Goal: Find specific page/section: Find specific page/section

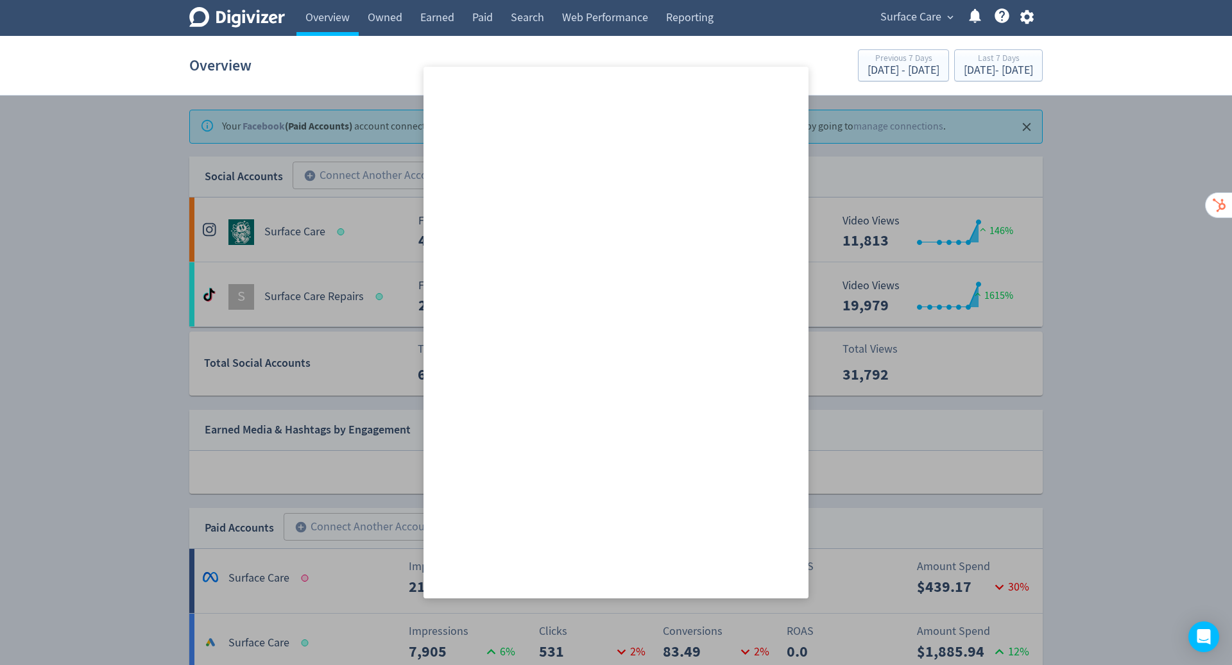
scroll to position [397, 0]
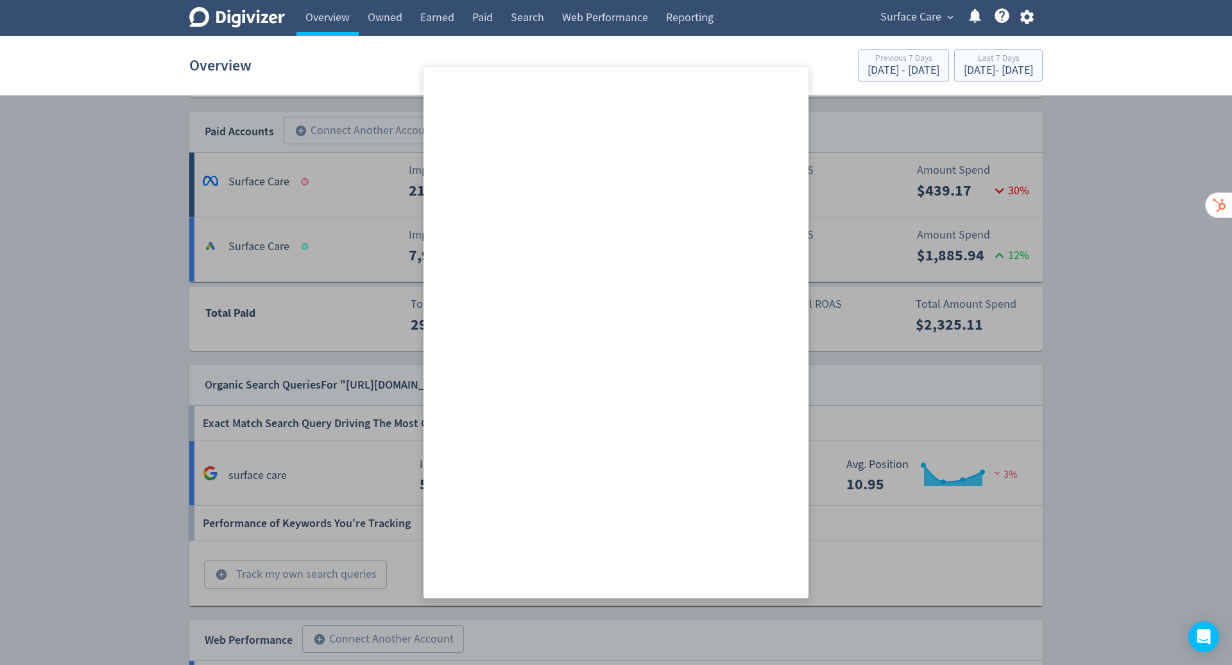
click at [895, 172] on div at bounding box center [616, 332] width 1232 height 665
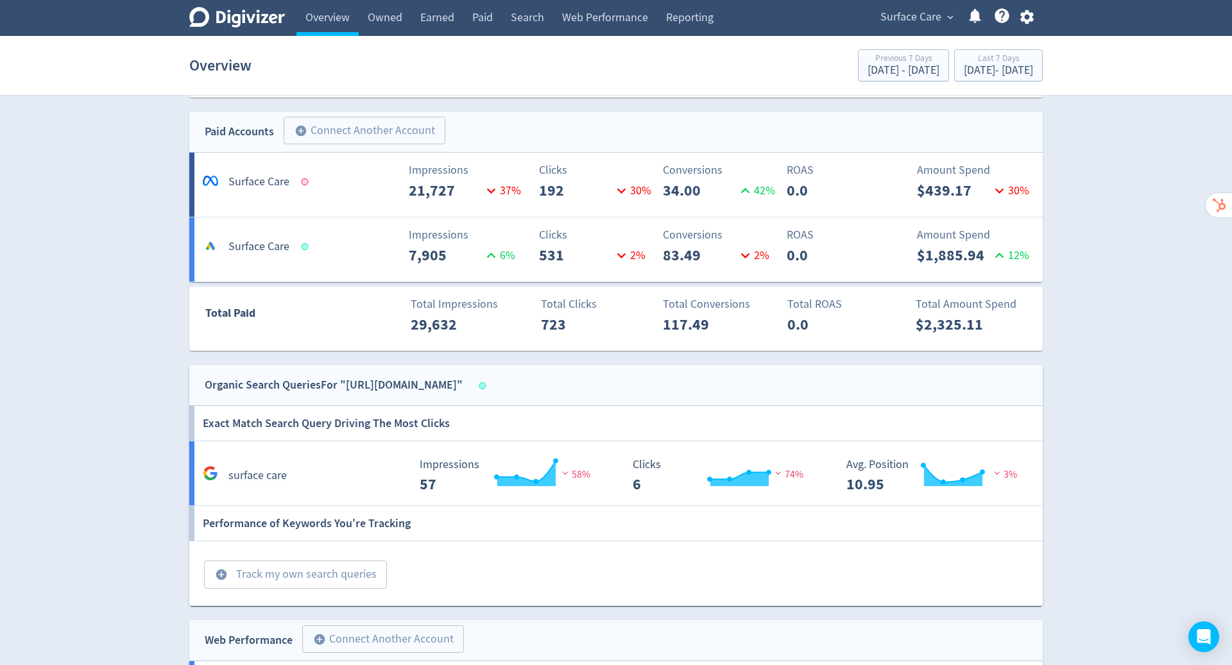
click at [932, 13] on span "Surface Care" at bounding box center [910, 17] width 61 height 21
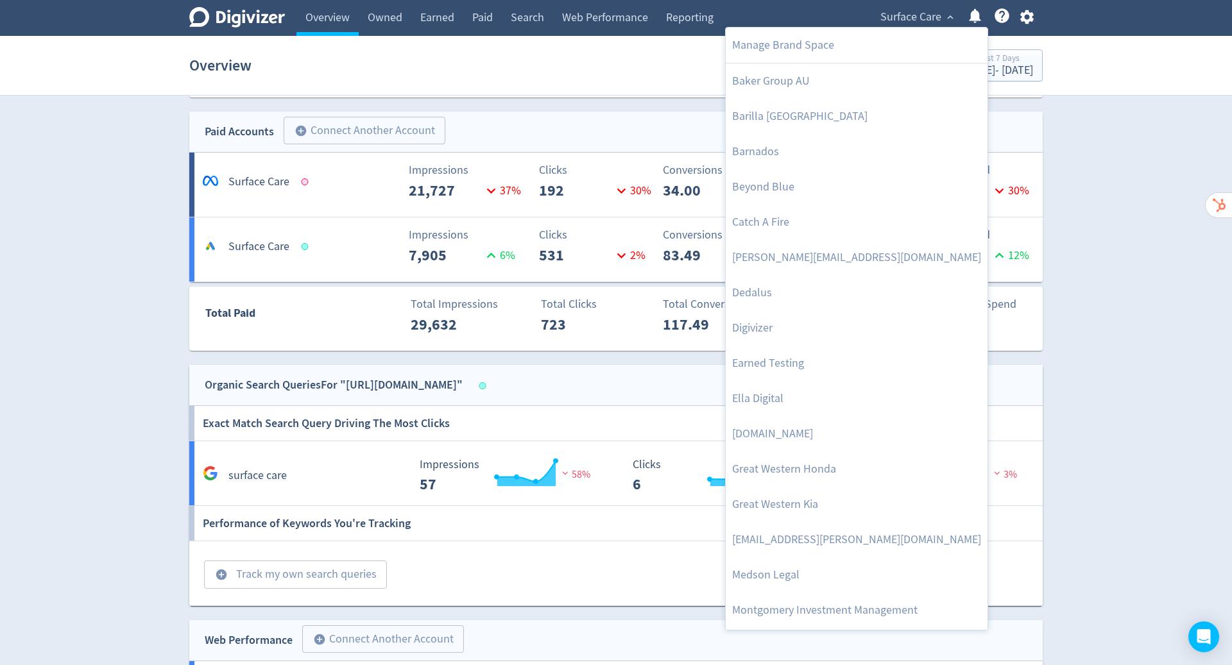
click at [1189, 243] on div at bounding box center [616, 332] width 1232 height 665
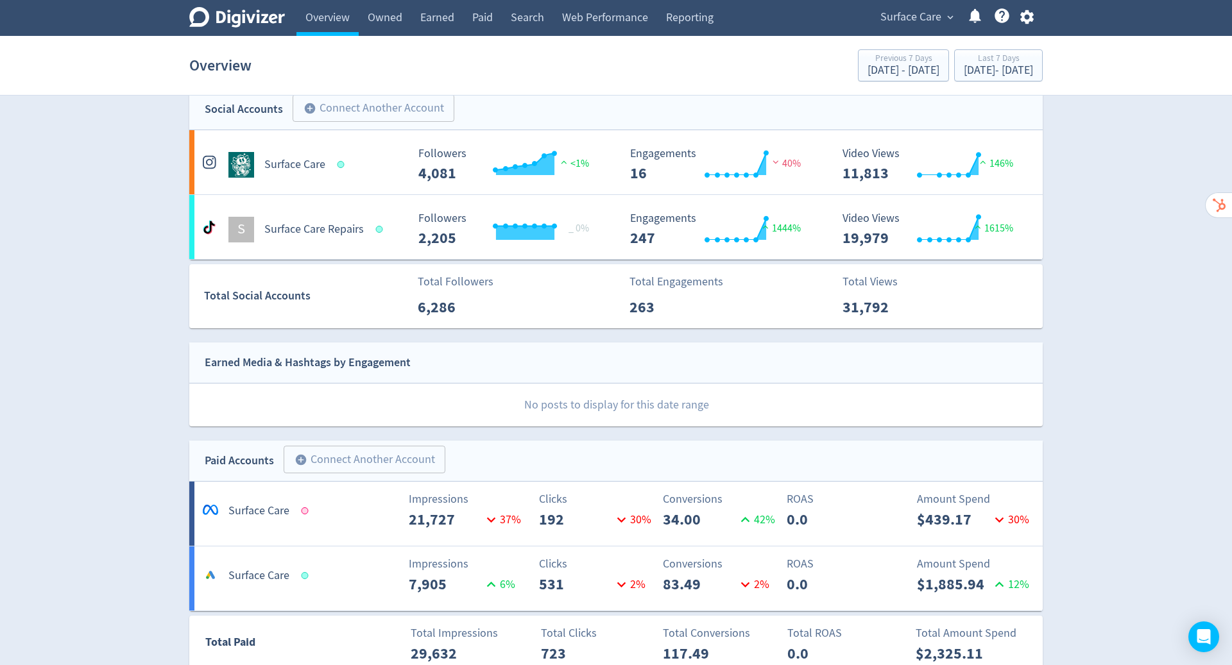
scroll to position [0, 0]
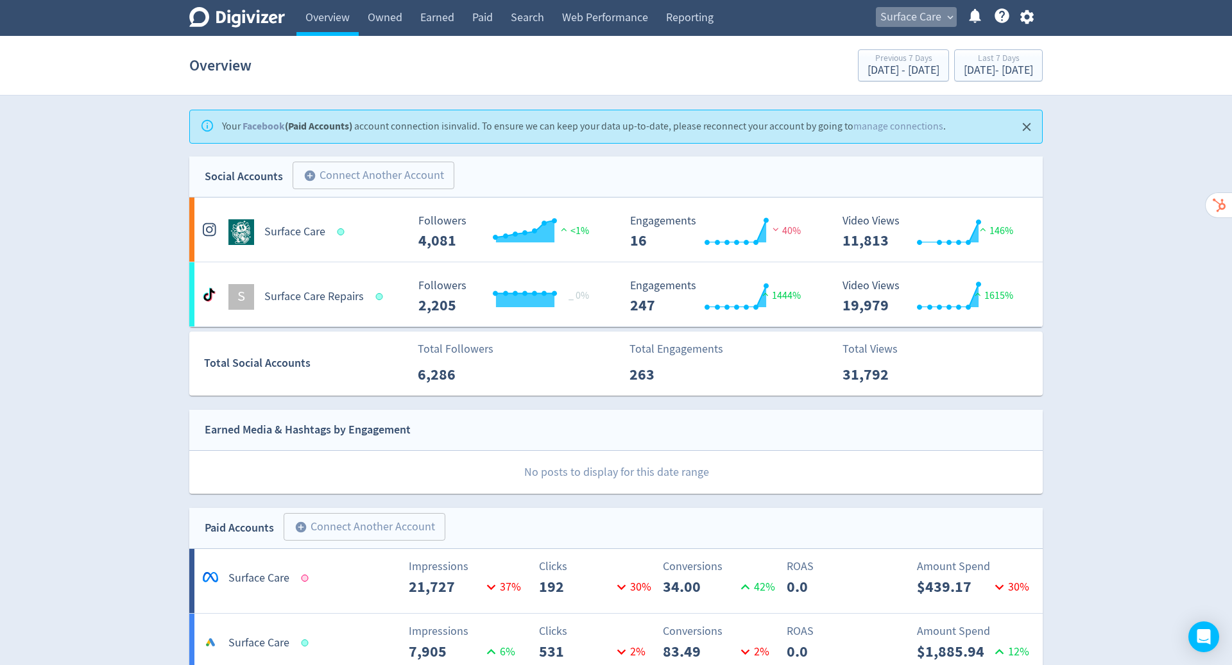
click at [906, 14] on span "Surface Care" at bounding box center [910, 17] width 61 height 21
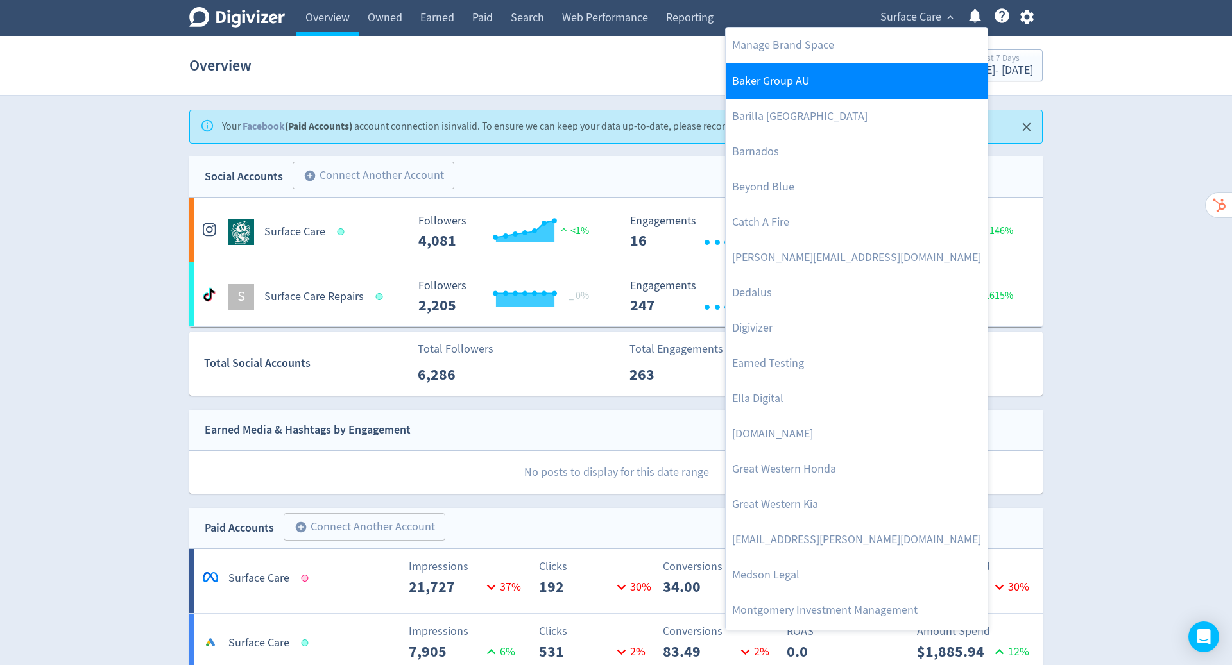
click at [810, 73] on link "Baker Group AU" at bounding box center [857, 81] width 262 height 35
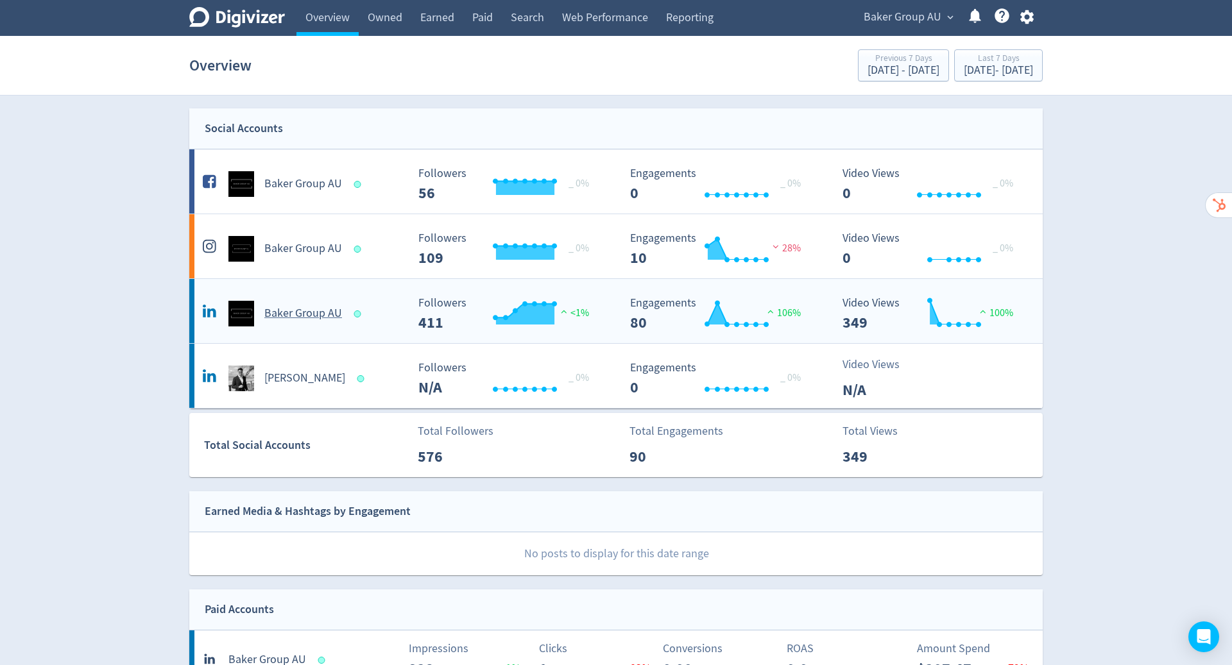
click at [309, 314] on h5 "Baker Group AU" at bounding box center [303, 313] width 78 height 15
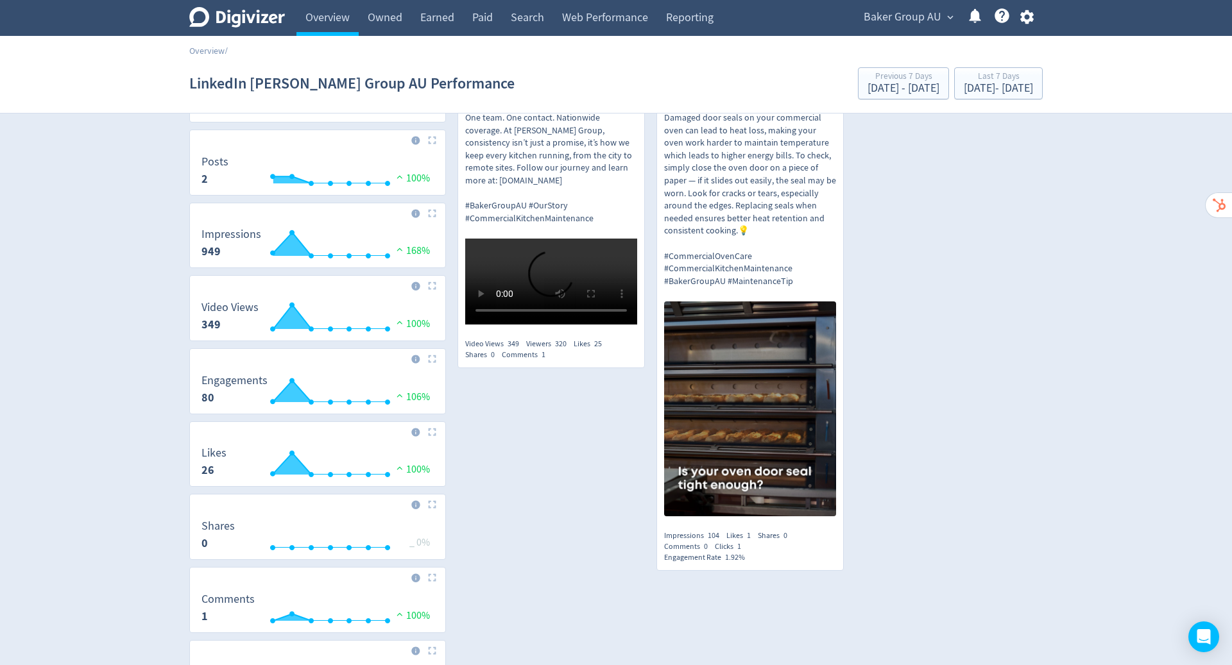
scroll to position [101, 0]
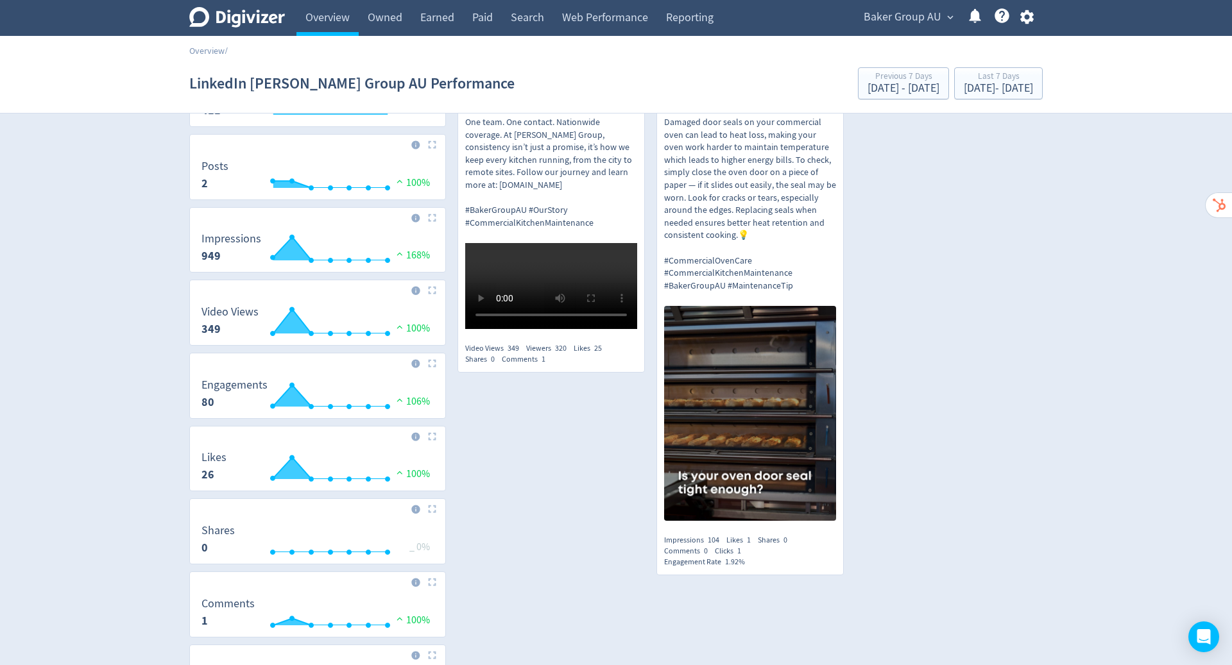
click at [263, 17] on icon "Digivizer Logo" at bounding box center [237, 17] width 96 height 21
